Goal: Information Seeking & Learning: Learn about a topic

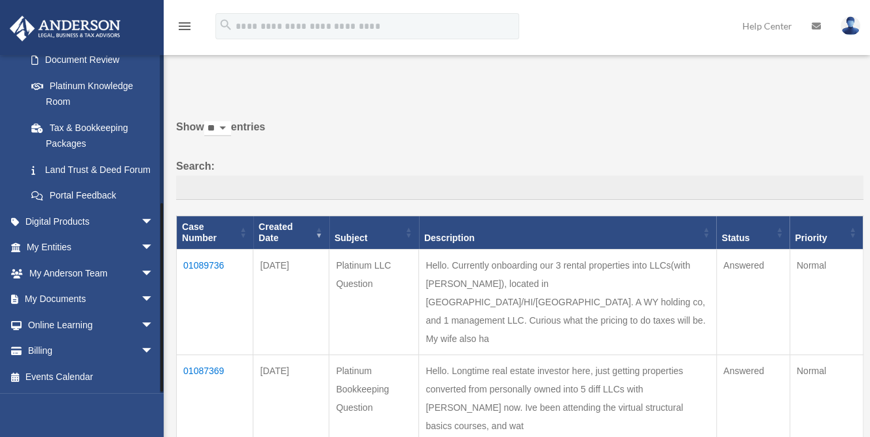
scroll to position [259, 0]
click at [120, 218] on link "Digital Products arrow_drop_down" at bounding box center [91, 221] width 164 height 26
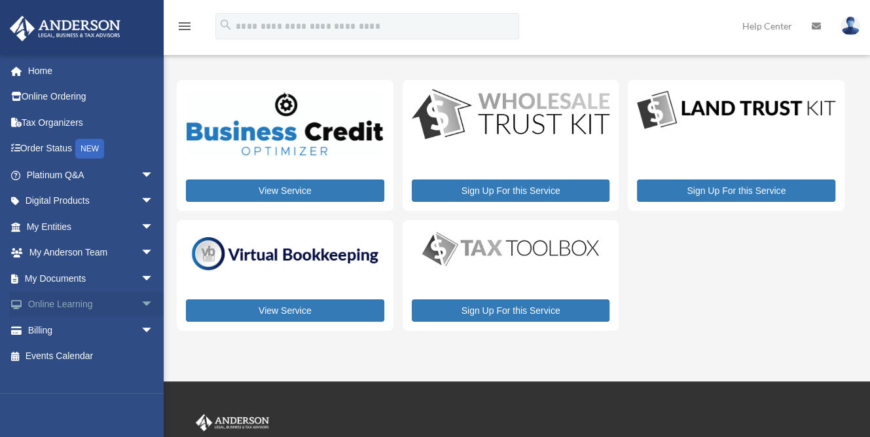
click at [141, 301] on span "arrow_drop_down" at bounding box center [154, 304] width 26 height 27
click at [88, 351] on link "Video Training" at bounding box center [95, 356] width 155 height 26
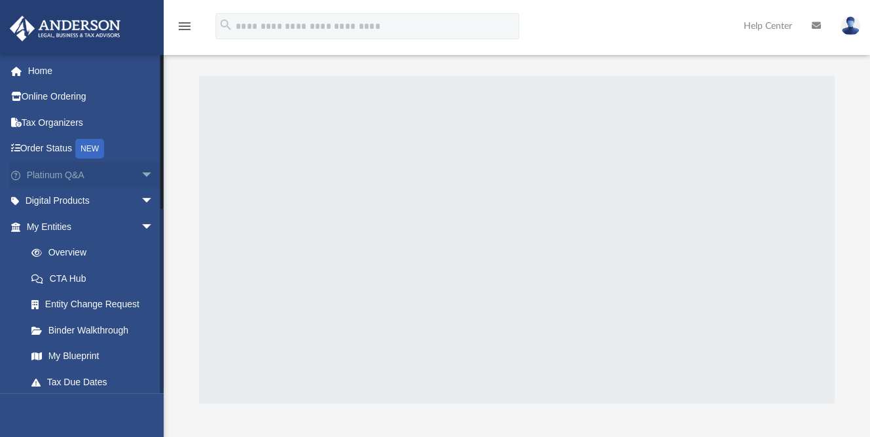
click at [98, 175] on link "Platinum Q&A arrow_drop_down" at bounding box center [91, 175] width 164 height 26
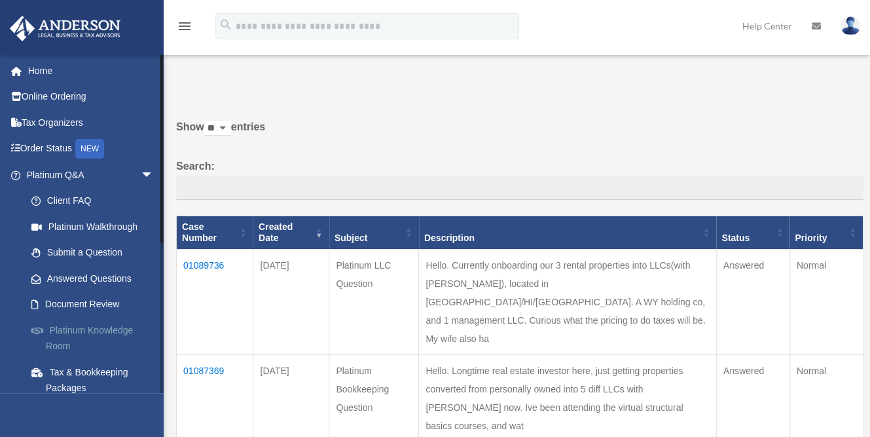
click at [84, 328] on link "Platinum Knowledge Room" at bounding box center [95, 338] width 155 height 42
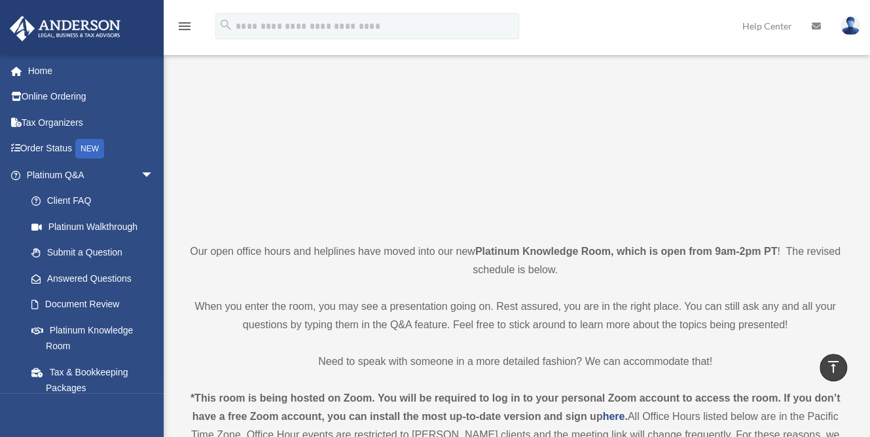
scroll to position [112, 0]
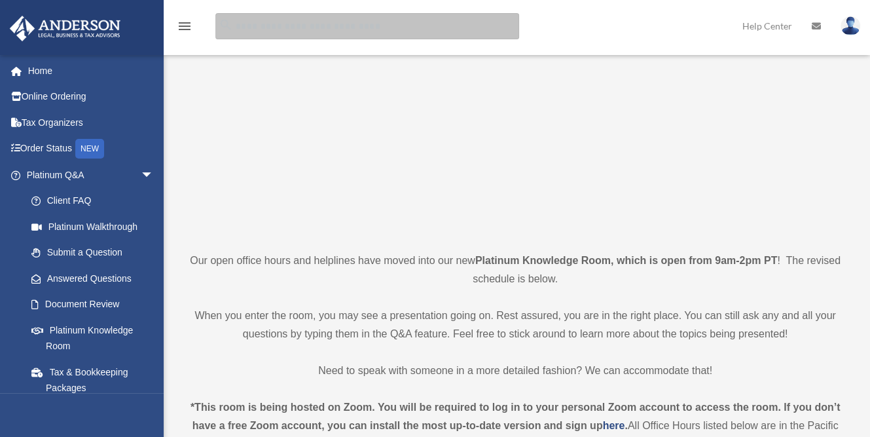
click at [378, 28] on input "search" at bounding box center [367, 26] width 304 height 26
type input "**********"
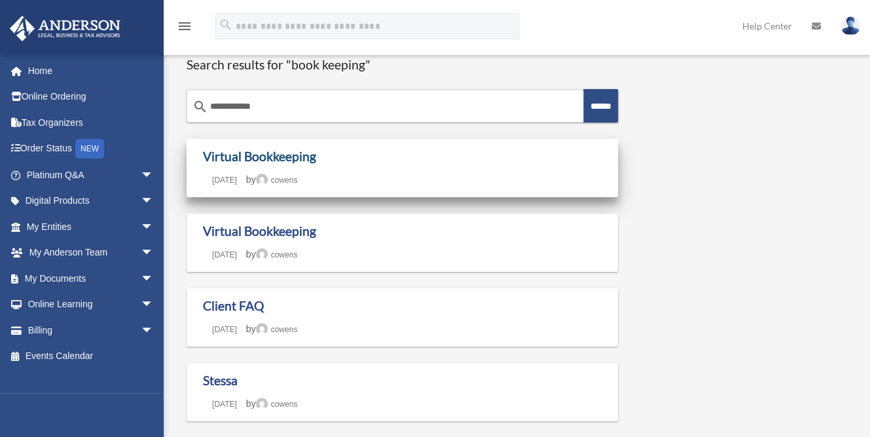
click at [297, 157] on link "Virtual Bookkeeping" at bounding box center [259, 156] width 113 height 15
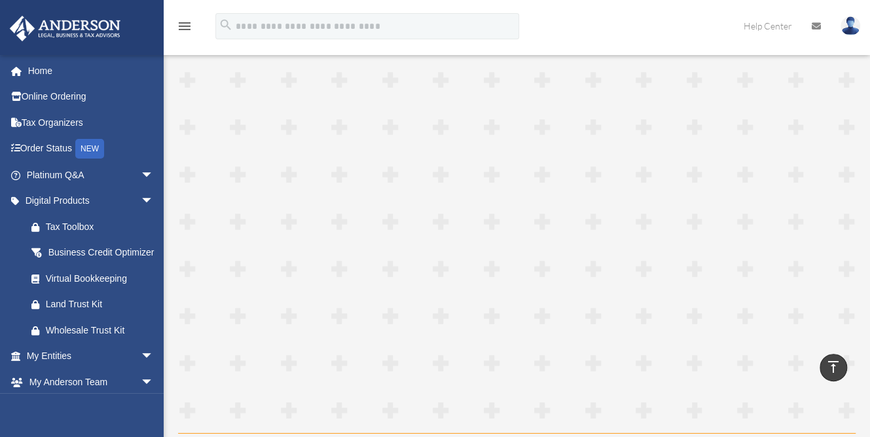
scroll to position [2028, 0]
